Goal: Information Seeking & Learning: Check status

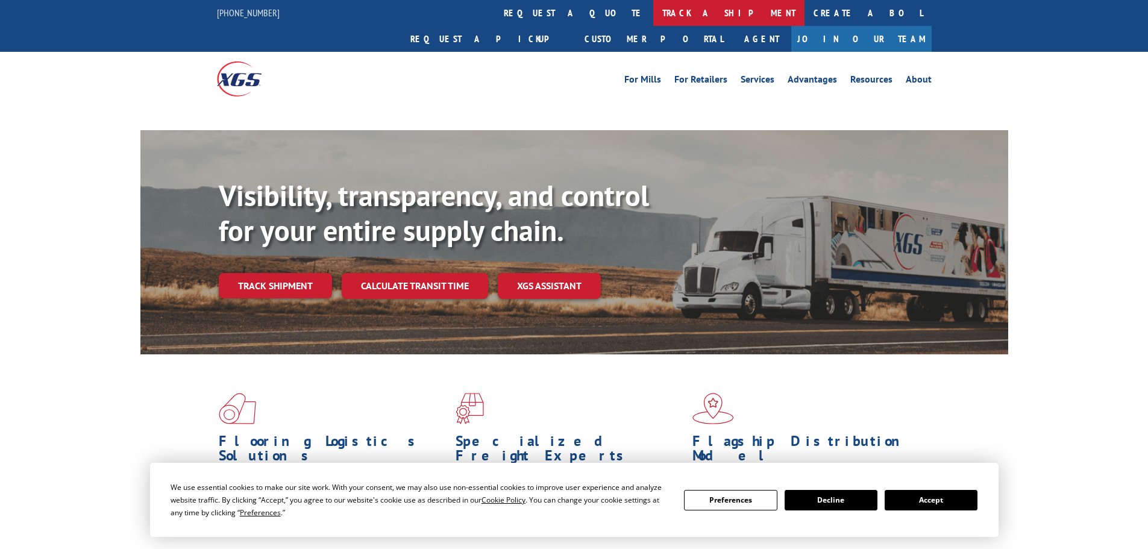
click at [653, 14] on link "track a shipment" at bounding box center [728, 13] width 151 height 26
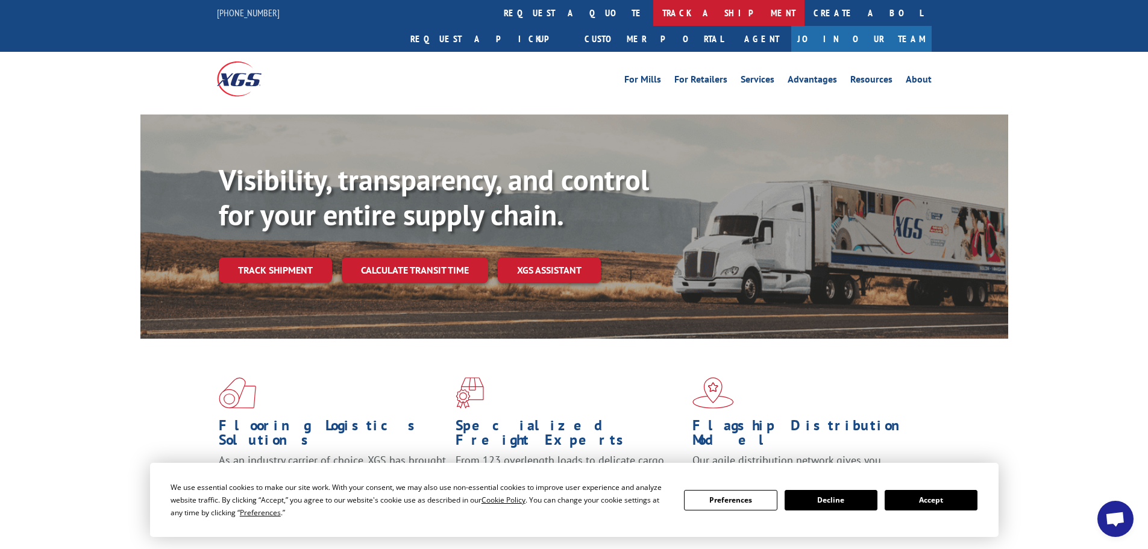
click at [653, 15] on link "track a shipment" at bounding box center [728, 13] width 151 height 26
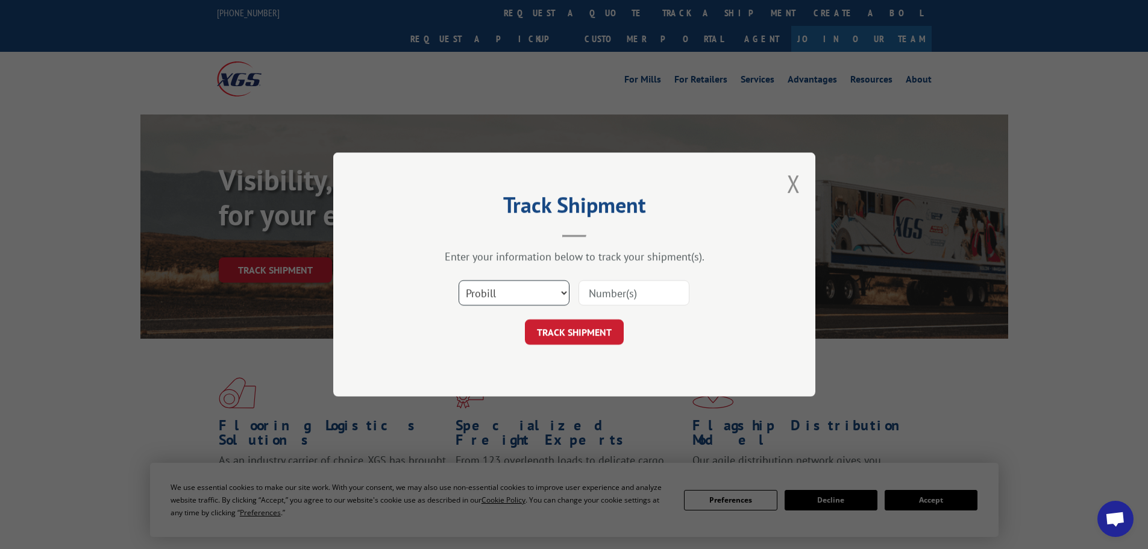
click at [465, 295] on select "Select category... Probill BOL PO" at bounding box center [514, 292] width 111 height 25
select select "bol"
click at [459, 280] on select "Select category... Probill BOL PO" at bounding box center [514, 292] width 111 height 25
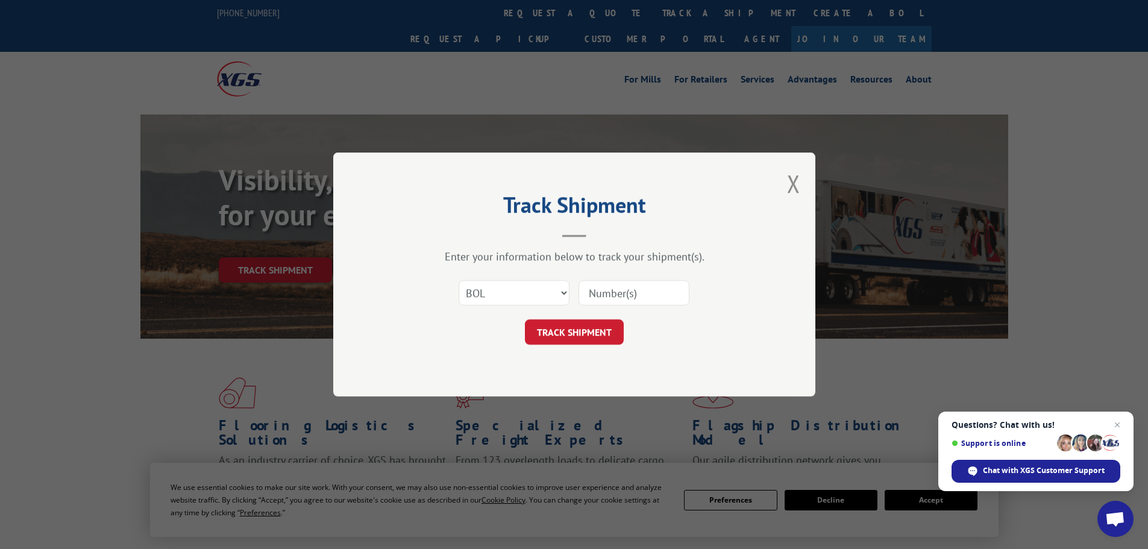
click at [621, 302] on input at bounding box center [633, 292] width 111 height 25
paste input "7001189"
type input "7001189"
click at [587, 331] on button "TRACK SHIPMENT" at bounding box center [574, 331] width 99 height 25
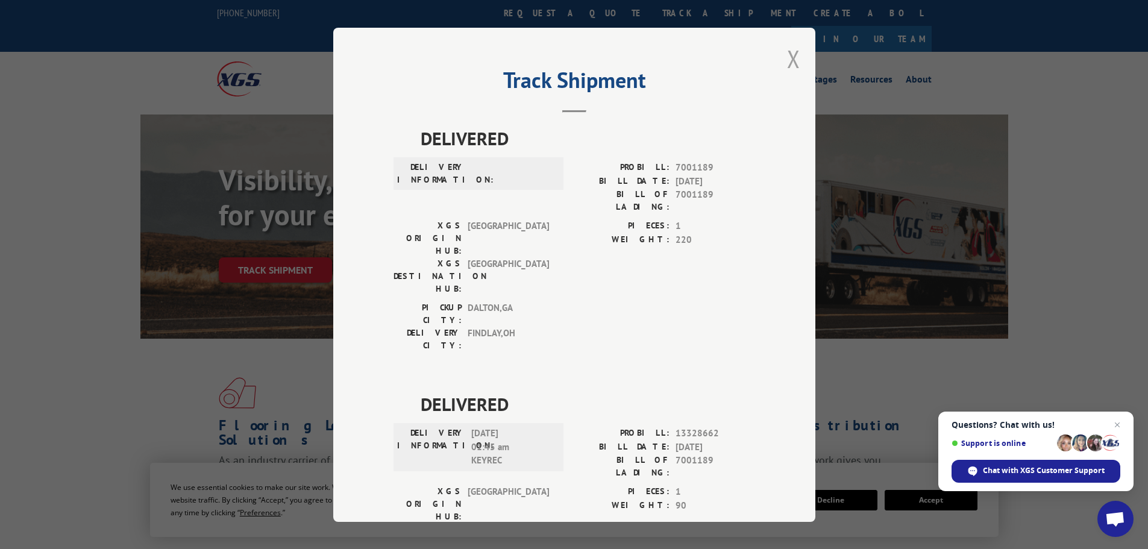
click at [792, 57] on button "Close modal" at bounding box center [793, 59] width 13 height 32
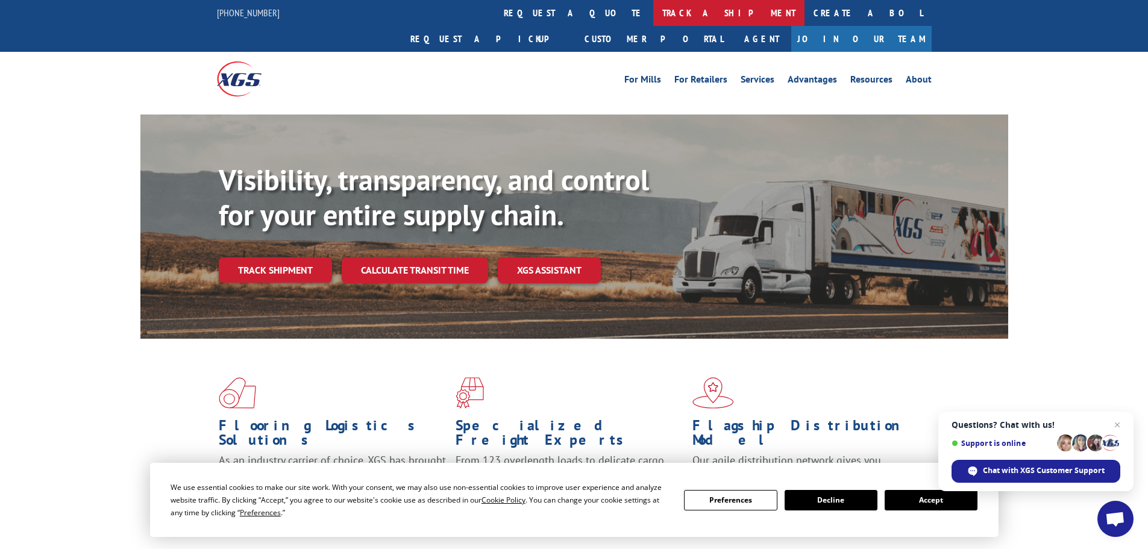
click at [653, 6] on link "track a shipment" at bounding box center [728, 13] width 151 height 26
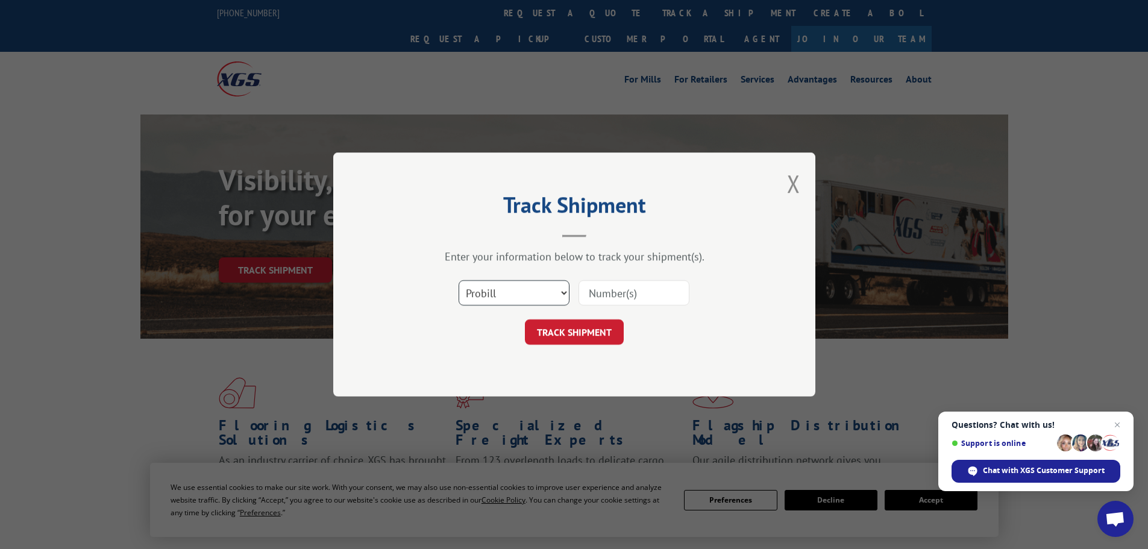
click at [486, 294] on select "Select category... Probill BOL PO" at bounding box center [514, 292] width 111 height 25
select select "bol"
click at [459, 280] on select "Select category... Probill BOL PO" at bounding box center [514, 292] width 111 height 25
click at [612, 287] on input at bounding box center [633, 292] width 111 height 25
paste input "6934121"
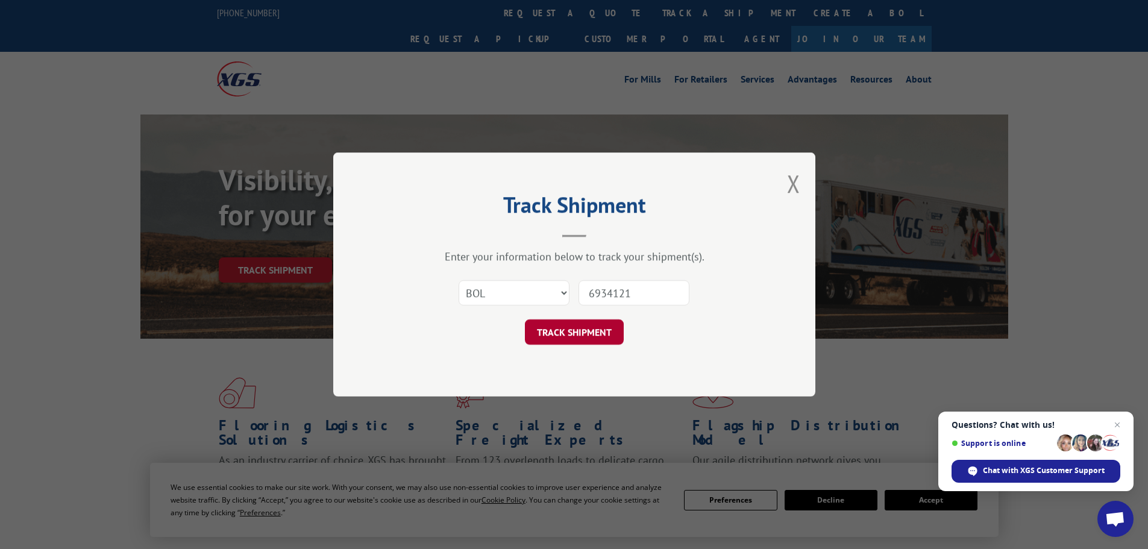
type input "6934121"
click at [600, 339] on button "TRACK SHIPMENT" at bounding box center [574, 331] width 99 height 25
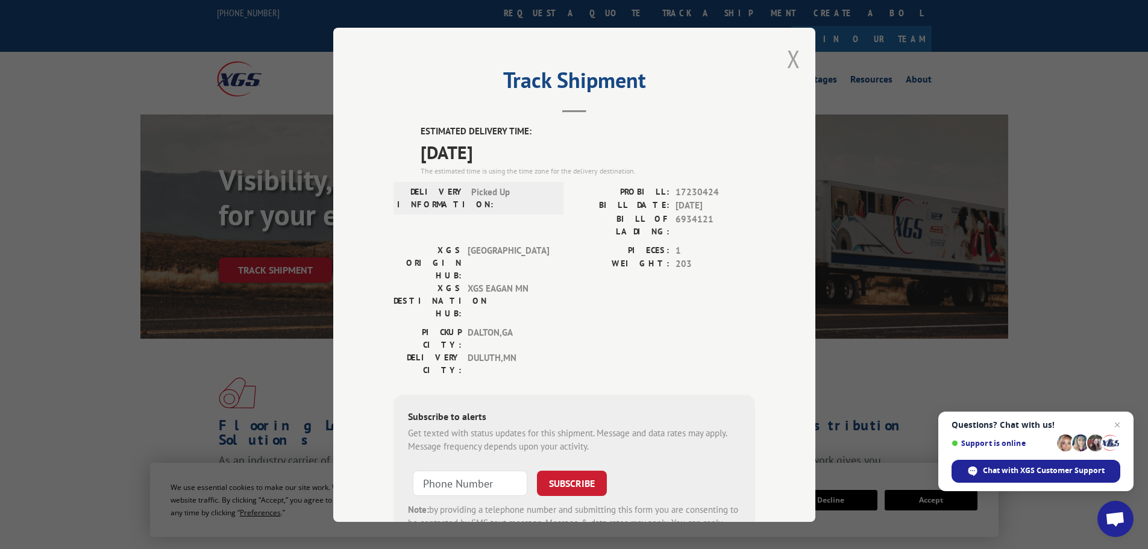
click at [788, 58] on button "Close modal" at bounding box center [793, 59] width 13 height 32
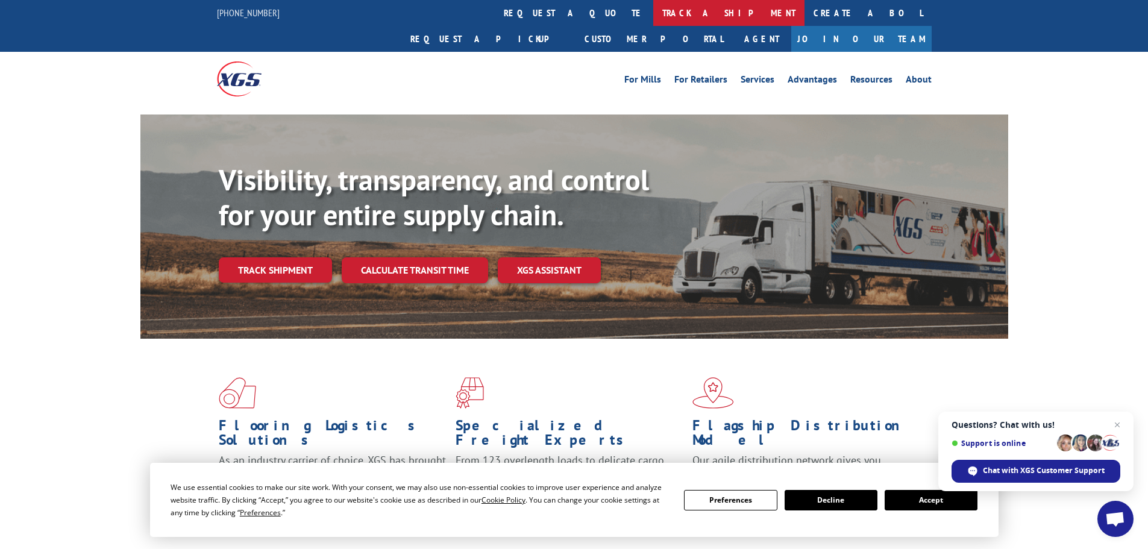
click at [653, 0] on link "track a shipment" at bounding box center [728, 13] width 151 height 26
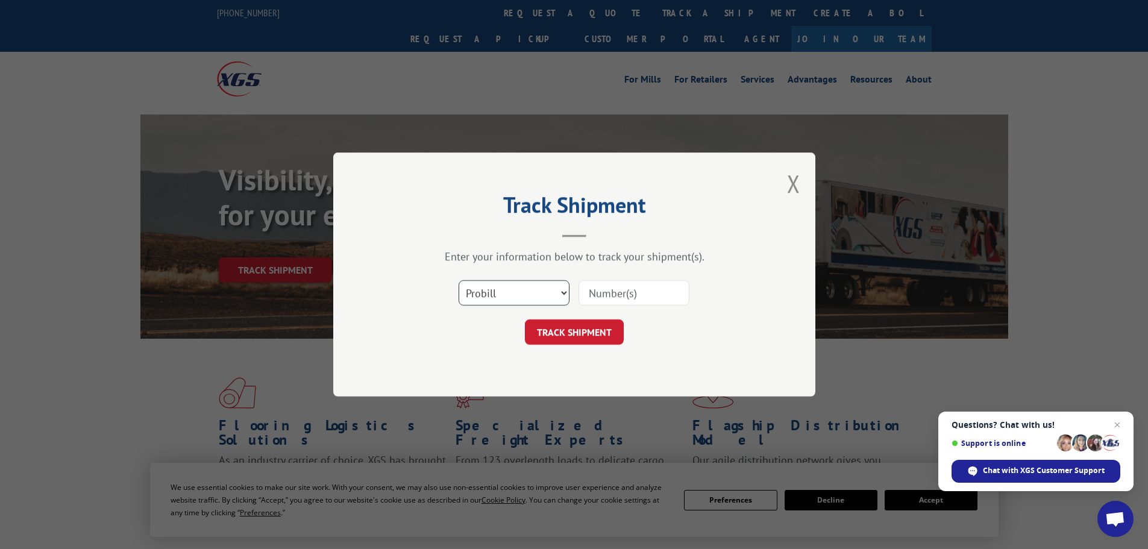
click at [521, 298] on select "Select category... Probill BOL PO" at bounding box center [514, 292] width 111 height 25
select select "bol"
click at [459, 280] on select "Select category... Probill BOL PO" at bounding box center [514, 292] width 111 height 25
click at [608, 301] on input at bounding box center [633, 292] width 111 height 25
paste input "7000933"
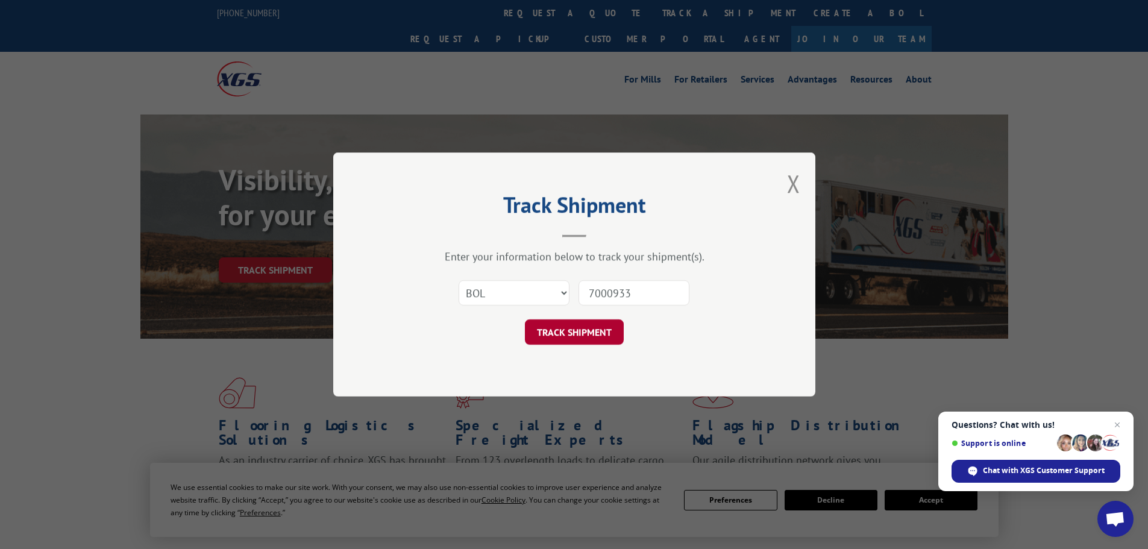
type input "7000933"
click at [595, 333] on button "TRACK SHIPMENT" at bounding box center [574, 331] width 99 height 25
